Goal: Task Accomplishment & Management: Use online tool/utility

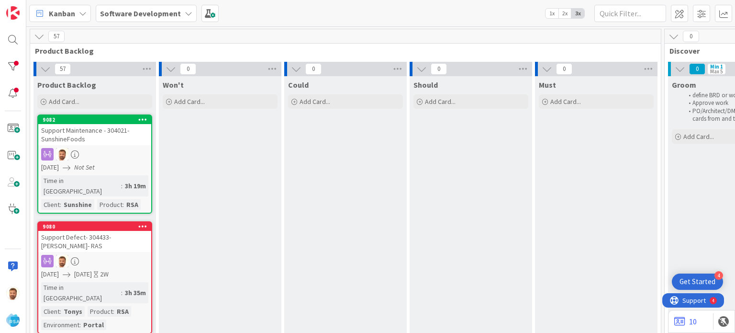
scroll to position [0, 907]
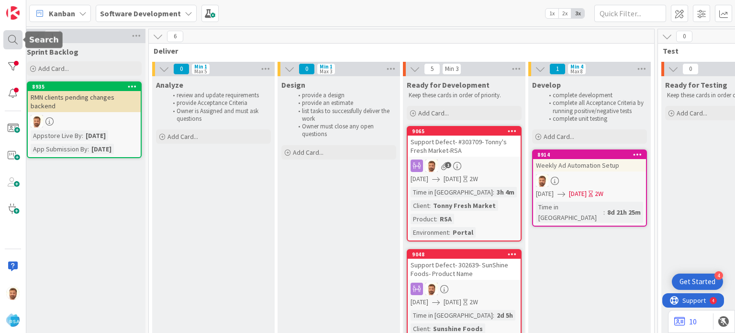
click at [11, 42] on div at bounding box center [12, 39] width 19 height 19
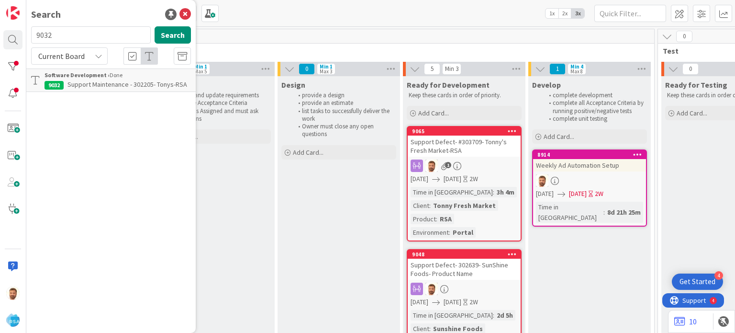
click at [67, 25] on div "Search 9032 Search Current Board Software Development › Done 9032 Support Maint…" at bounding box center [110, 166] width 169 height 333
click at [65, 37] on input "9032" at bounding box center [91, 34] width 120 height 17
type input "9058"
click at [82, 88] on span "Support Defect- 303699- [PERSON_NAME] Market-RSA" at bounding box center [115, 89] width 141 height 19
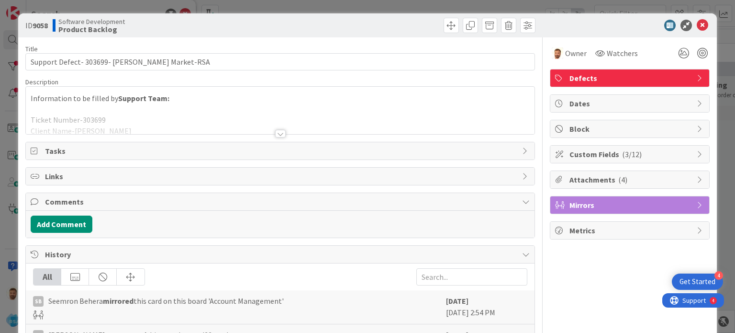
click at [438, 36] on div "ID 9058 Software Development Product Backlog" at bounding box center [367, 25] width 698 height 24
click at [438, 34] on div "ID 9058 Software Development Product Backlog" at bounding box center [367, 25] width 698 height 24
click at [439, 33] on div "ID 9058 Software Development Product Backlog" at bounding box center [367, 25] width 698 height 24
click at [444, 31] on span at bounding box center [451, 25] width 15 height 15
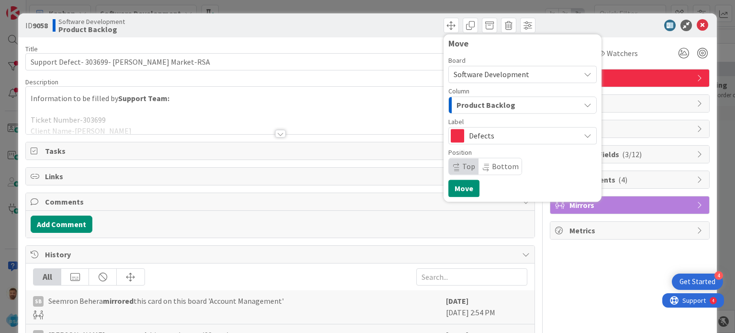
click at [477, 115] on div "Board Software Development Column Product Backlog Label Defects Position Top Bo…" at bounding box center [522, 116] width 148 height 118
click at [478, 105] on span "Product Backlog" at bounding box center [486, 105] width 59 height 12
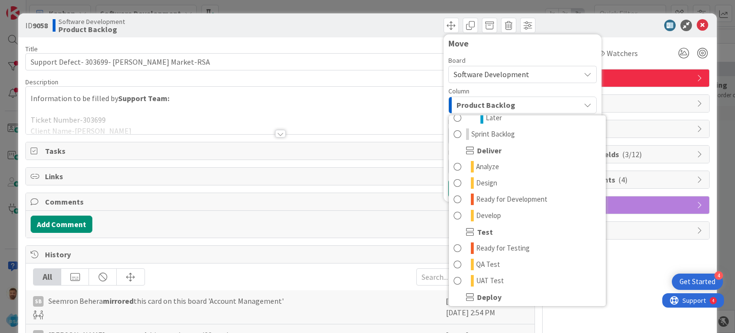
scroll to position [184, 0]
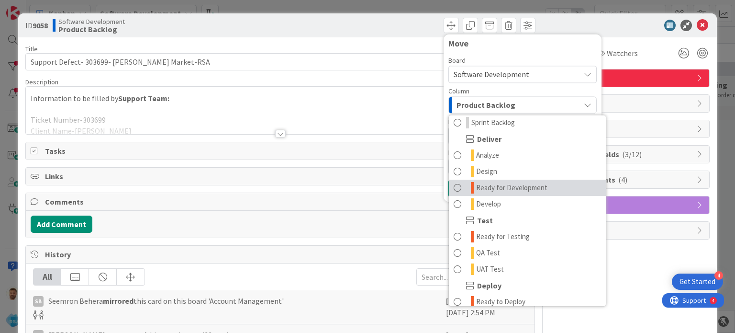
click at [492, 192] on span "Ready for Development" at bounding box center [511, 187] width 71 height 11
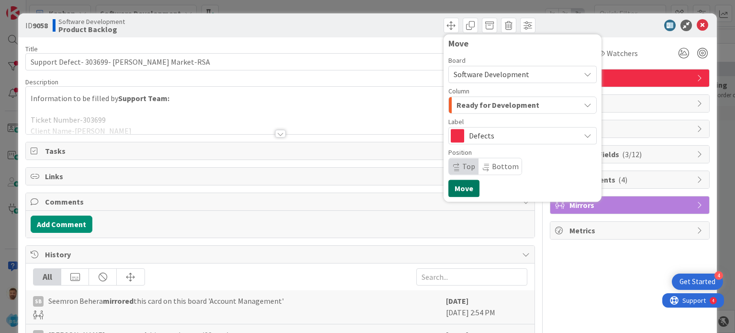
click at [460, 186] on button "Move" at bounding box center [463, 187] width 31 height 17
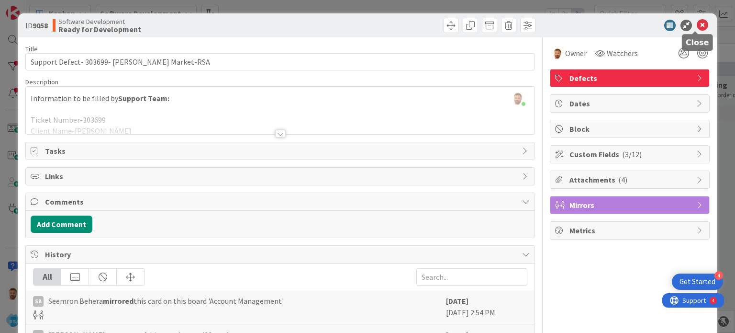
click at [697, 22] on icon at bounding box center [702, 25] width 11 height 11
